Goal: Task Accomplishment & Management: Manage account settings

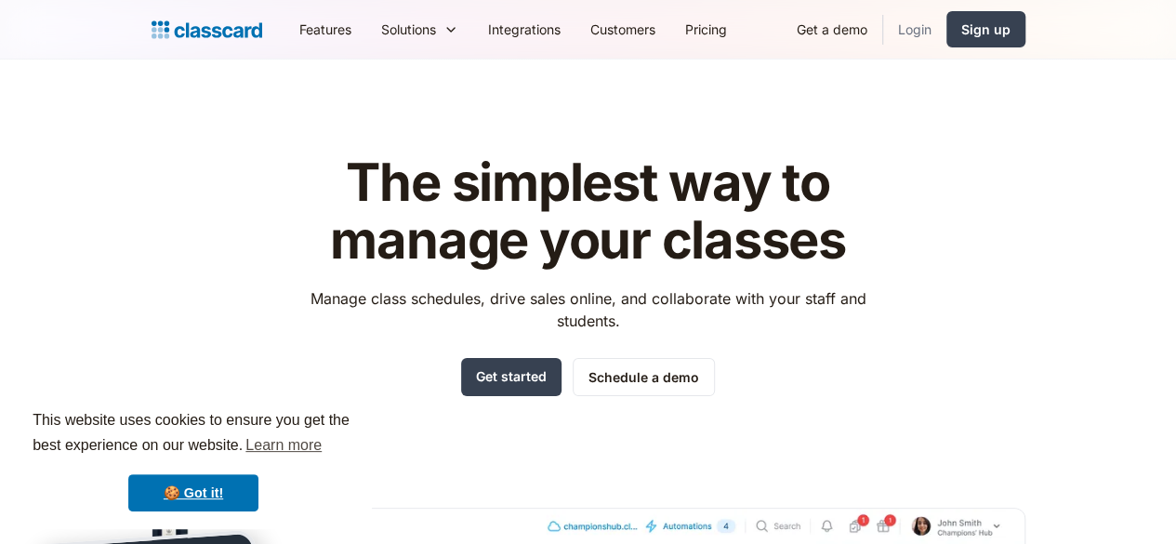
click at [946, 35] on link "Login" at bounding box center [914, 29] width 63 height 42
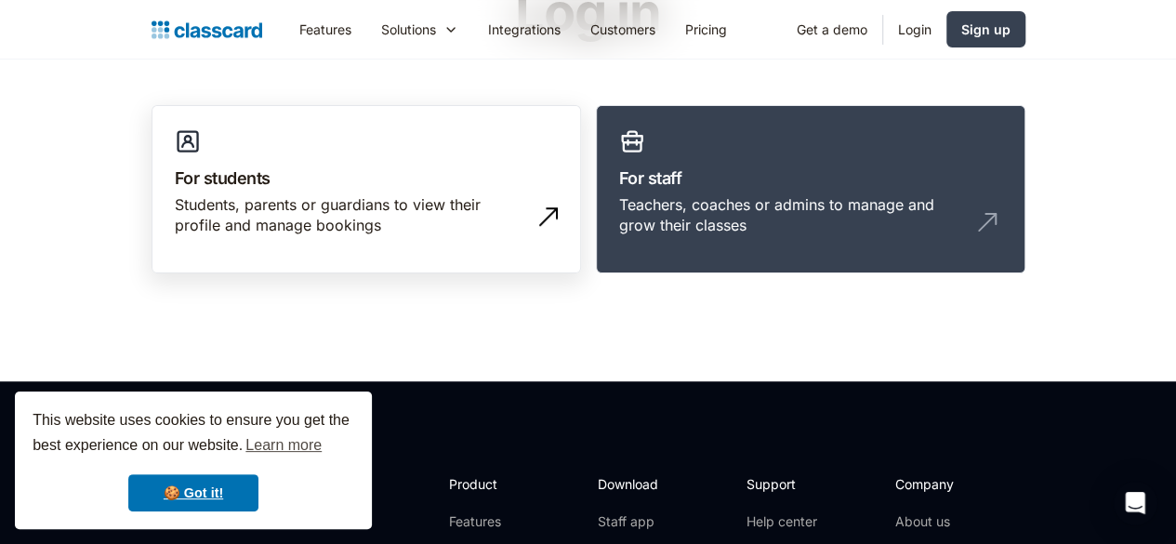
scroll to position [186, 0]
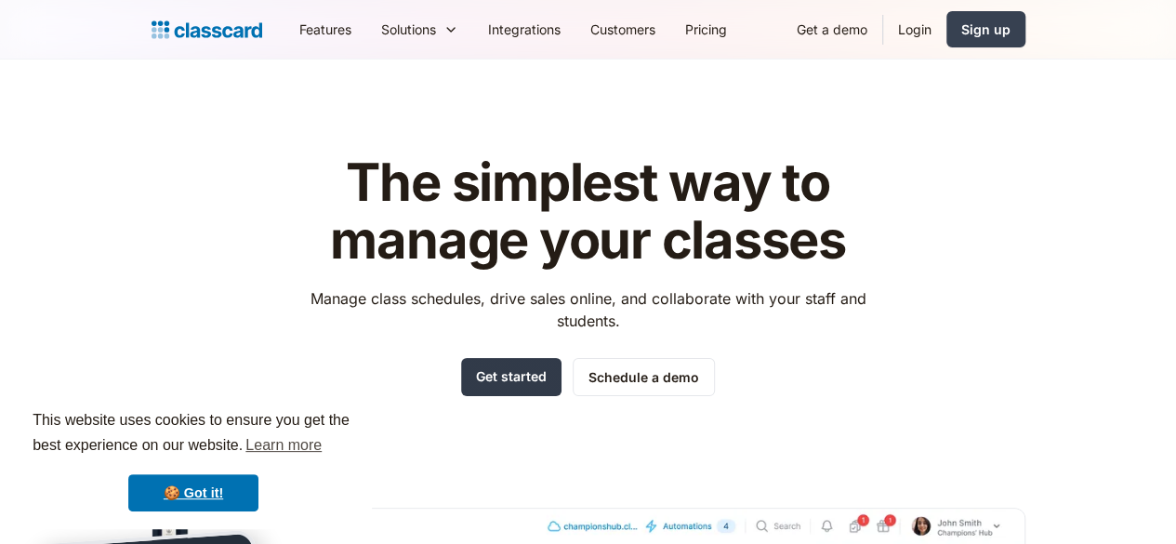
click at [519, 359] on link "Get started" at bounding box center [511, 377] width 100 height 38
click at [1010, 31] on div "Sign up" at bounding box center [985, 30] width 49 height 20
click at [946, 18] on link "Login" at bounding box center [914, 29] width 63 height 42
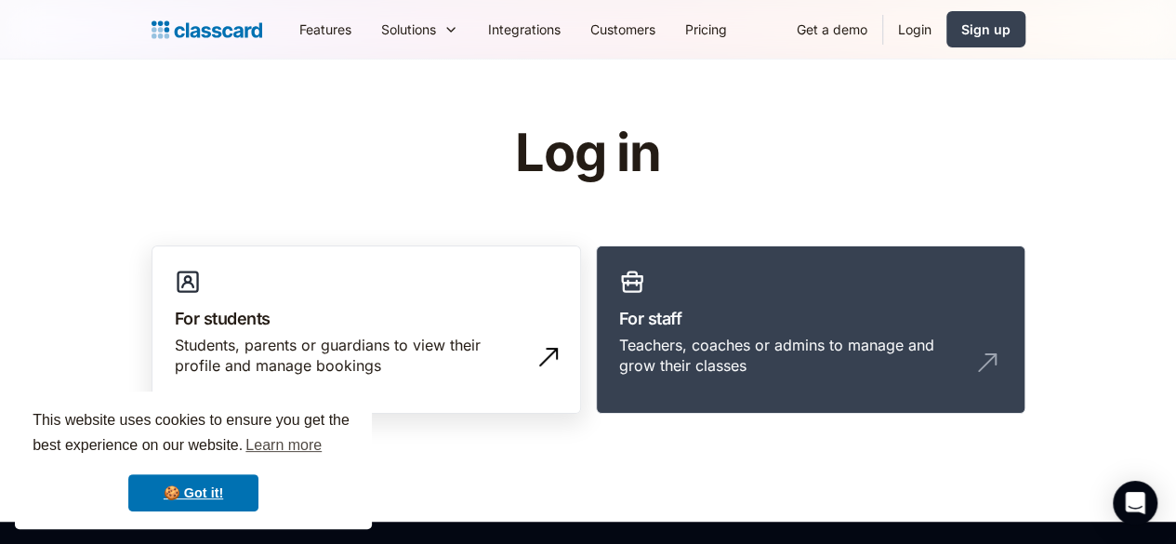
click at [335, 331] on link "For students Students, parents or guardians to view their profile and manage bo…" at bounding box center [365, 329] width 429 height 169
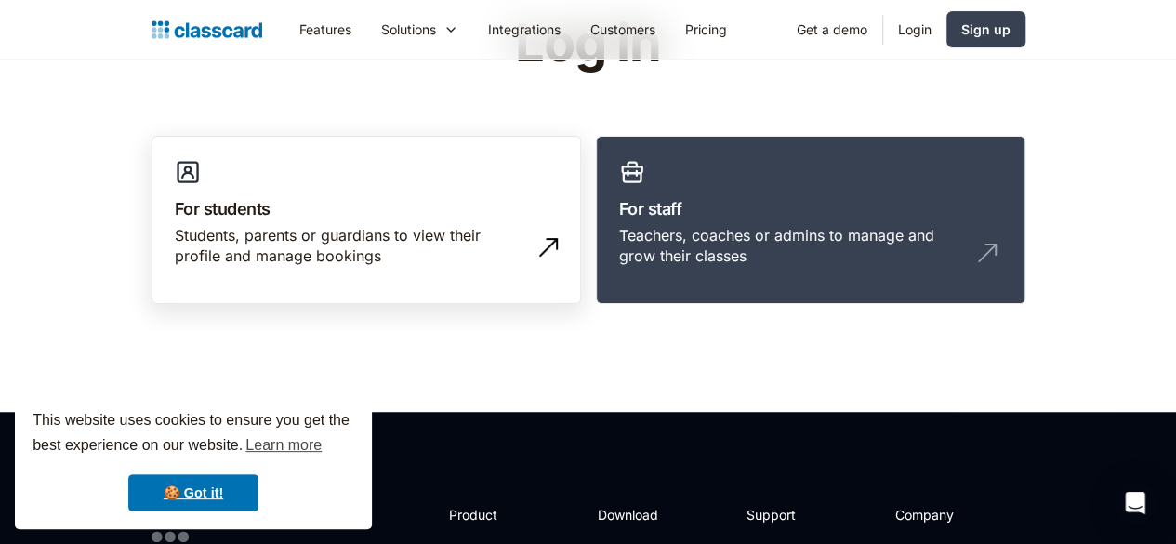
scroll to position [186, 0]
